Goal: Find specific page/section: Find specific page/section

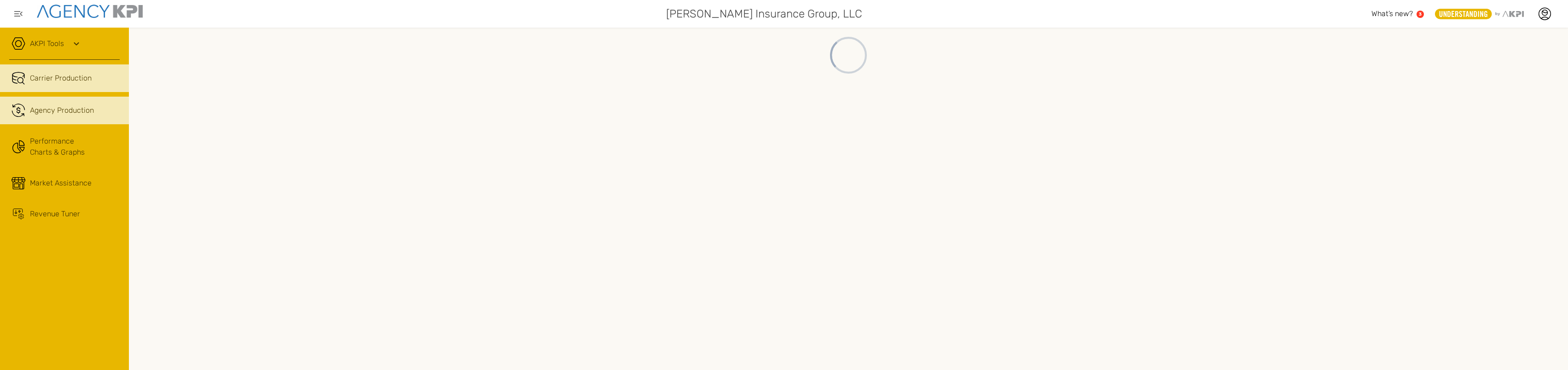
click at [71, 114] on div "Agency Production" at bounding box center [62, 111] width 64 height 11
